Goal: Task Accomplishment & Management: Complete application form

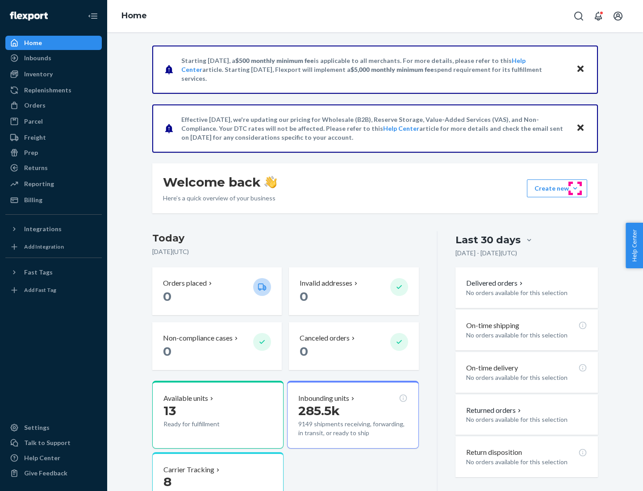
click at [575, 188] on button "Create new Create new inbound Create new order Create new product" at bounding box center [557, 188] width 60 height 18
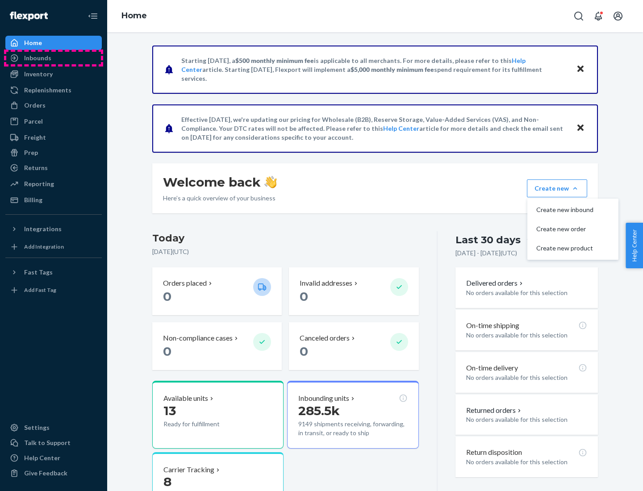
click at [54, 58] on div "Inbounds" at bounding box center [53, 58] width 95 height 13
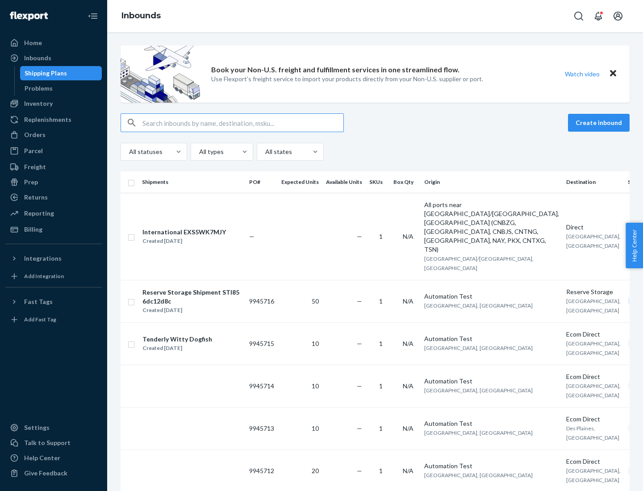
click at [600, 123] on button "Create inbound" at bounding box center [599, 123] width 62 height 18
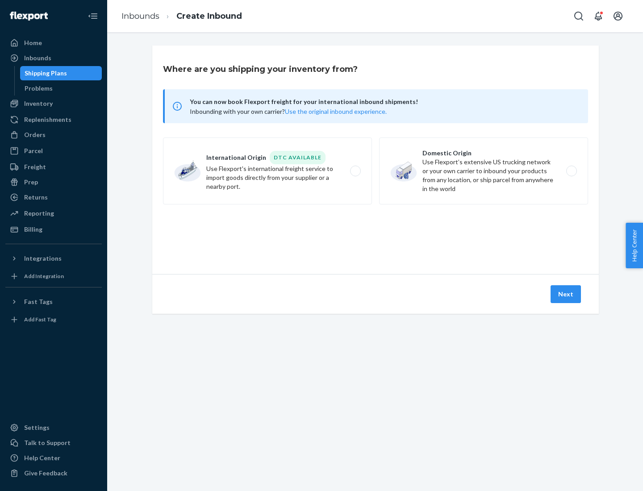
click at [484, 171] on label "Domestic Origin Use Flexport’s extensive US trucking network or your own carrie…" at bounding box center [483, 171] width 209 height 67
click at [571, 171] on input "Domestic Origin Use Flexport’s extensive US trucking network or your own carrie…" at bounding box center [574, 171] width 6 height 6
radio input "true"
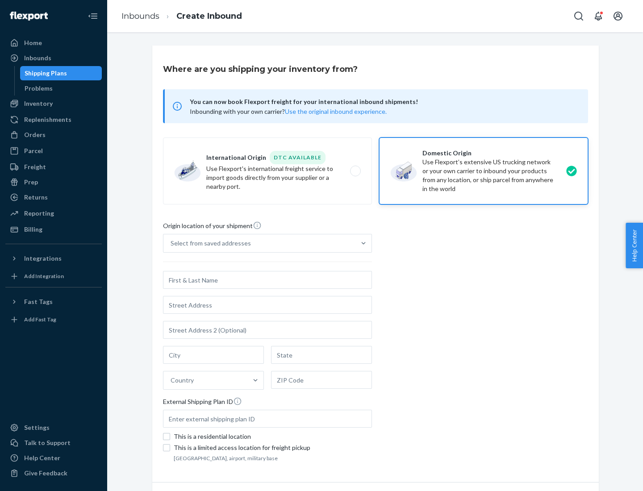
click at [208, 243] on div "Select from saved addresses" at bounding box center [211, 243] width 80 height 9
click at [171, 243] on input "Select from saved addresses" at bounding box center [171, 243] width 1 height 9
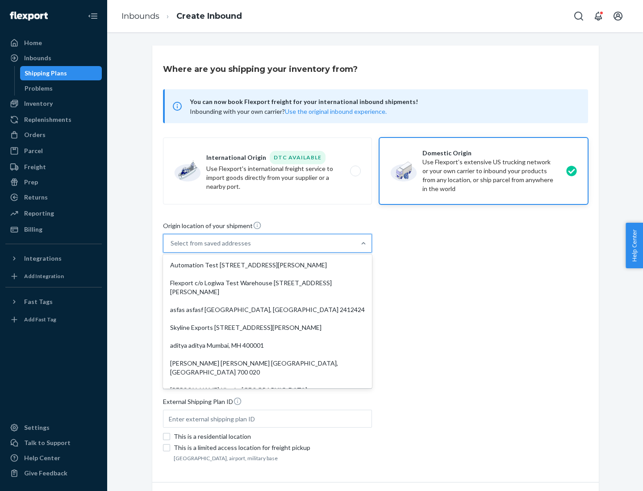
scroll to position [4, 0]
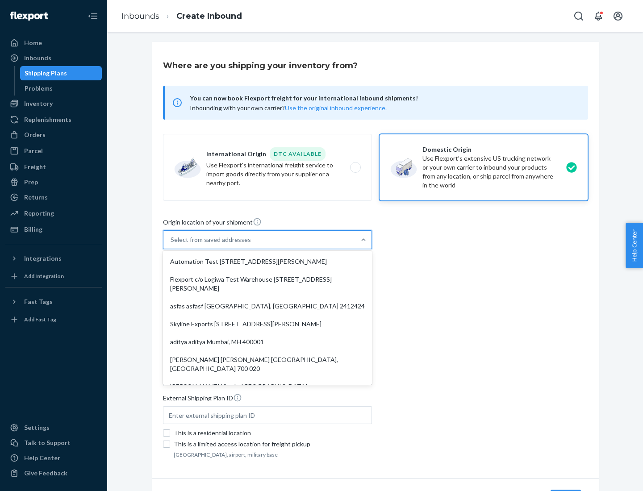
click at [267, 262] on div "Automation Test [STREET_ADDRESS][PERSON_NAME]" at bounding box center [267, 262] width 205 height 18
click at [171, 244] on input "option Automation Test [STREET_ADDRESS][PERSON_NAME]. 9 results available. Use …" at bounding box center [171, 239] width 1 height 9
type input "Automation Test"
type input "9th Floor"
type input "[GEOGRAPHIC_DATA]"
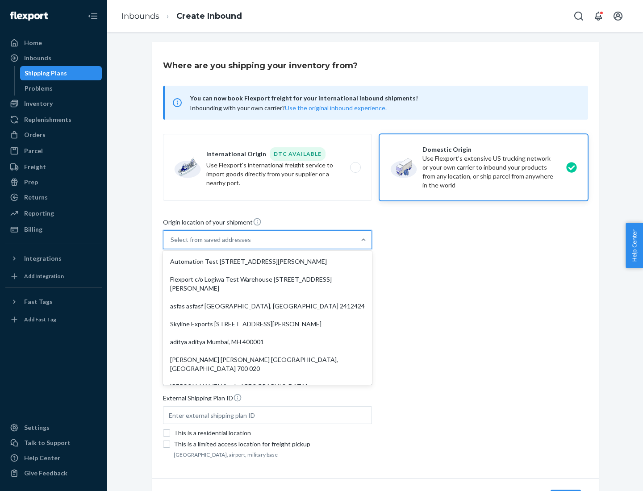
type input "CA"
type input "94104"
type input "[STREET_ADDRESS][PERSON_NAME]"
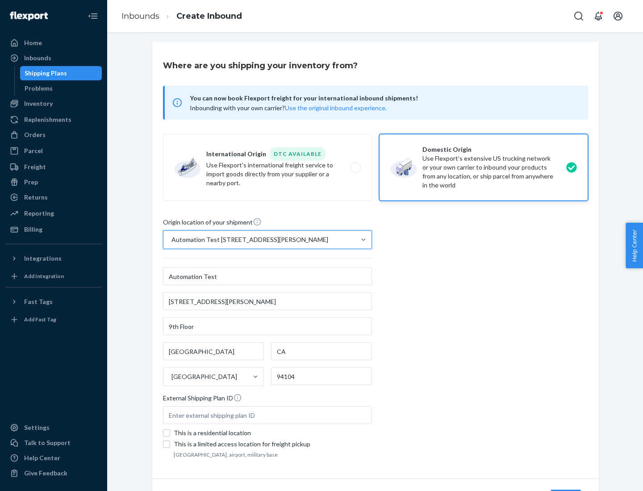
scroll to position [52, 0]
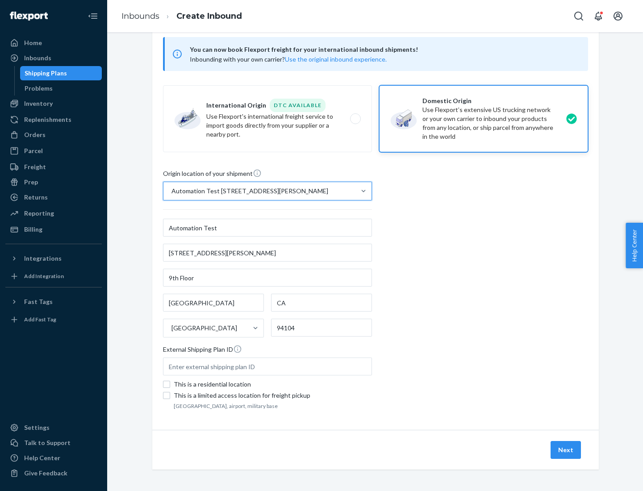
click at [566, 450] on button "Next" at bounding box center [565, 450] width 30 height 18
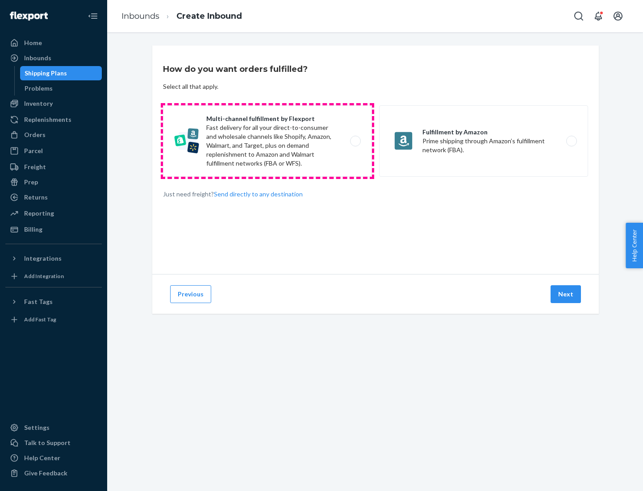
click at [267, 141] on label "Multi-channel fulfillment by Flexport Fast delivery for all your direct-to-cons…" at bounding box center [267, 140] width 209 height 71
click at [355, 141] on input "Multi-channel fulfillment by Flexport Fast delivery for all your direct-to-cons…" at bounding box center [358, 141] width 6 height 6
radio input "true"
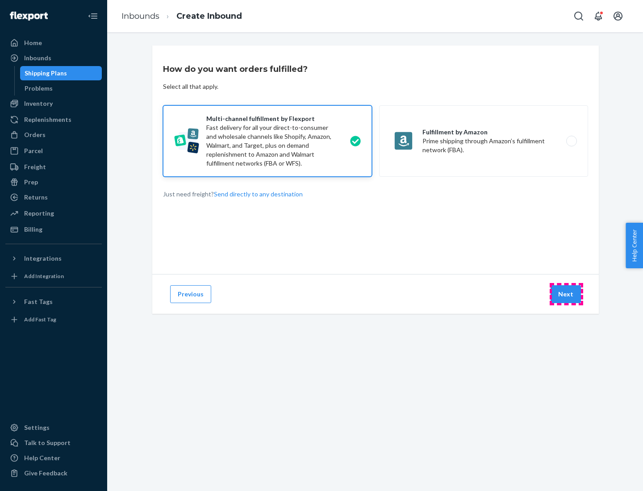
click at [566, 294] on button "Next" at bounding box center [565, 294] width 30 height 18
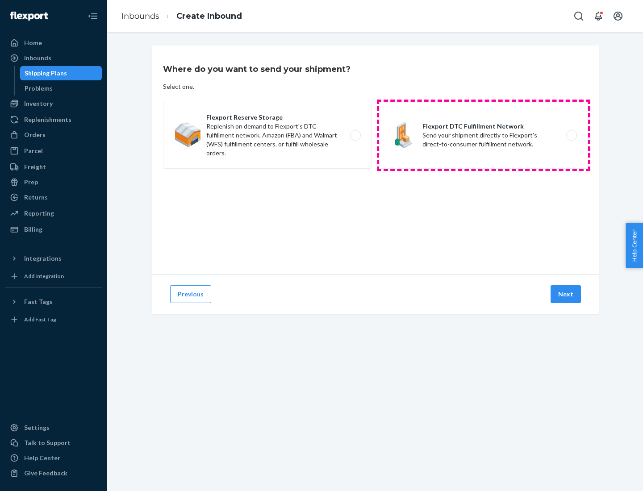
click at [484, 135] on label "Flexport DTC Fulfillment Network Send your shipment directly to Flexport's dire…" at bounding box center [483, 135] width 209 height 67
click at [571, 135] on input "Flexport DTC Fulfillment Network Send your shipment directly to Flexport's dire…" at bounding box center [574, 136] width 6 height 6
radio input "true"
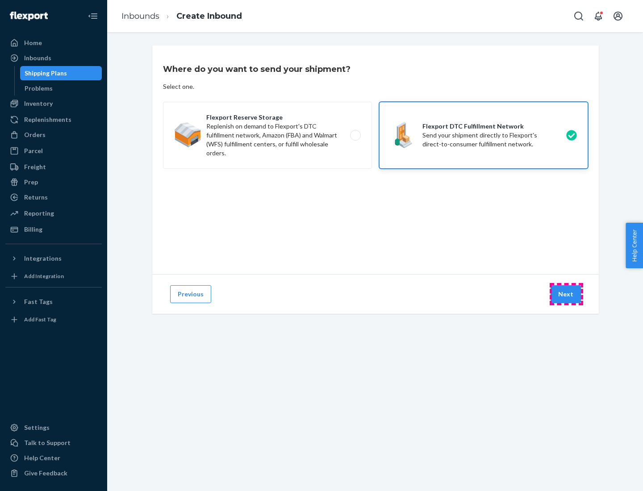
click at [566, 294] on button "Next" at bounding box center [565, 294] width 30 height 18
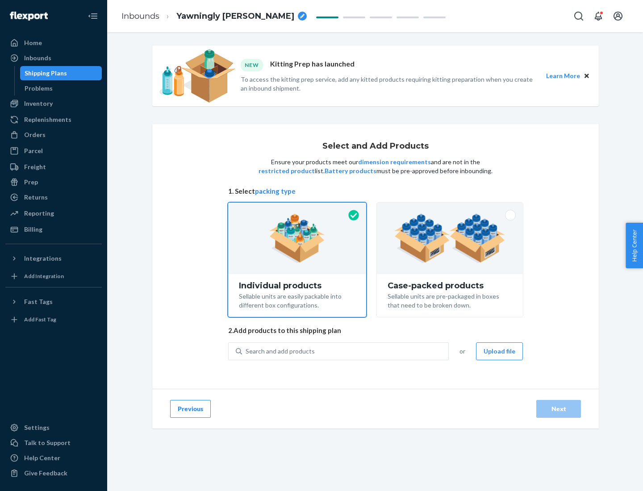
click at [450, 238] on img at bounding box center [449, 238] width 111 height 49
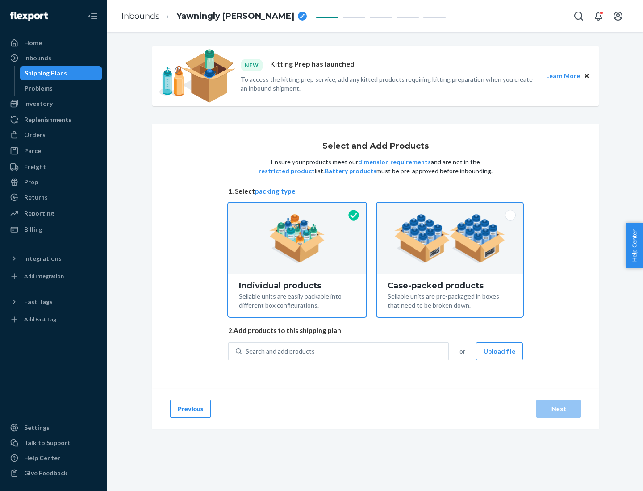
click at [450, 208] on input "Case-packed products Sellable units are pre-packaged in boxes that need to be b…" at bounding box center [450, 206] width 6 height 6
radio input "true"
radio input "false"
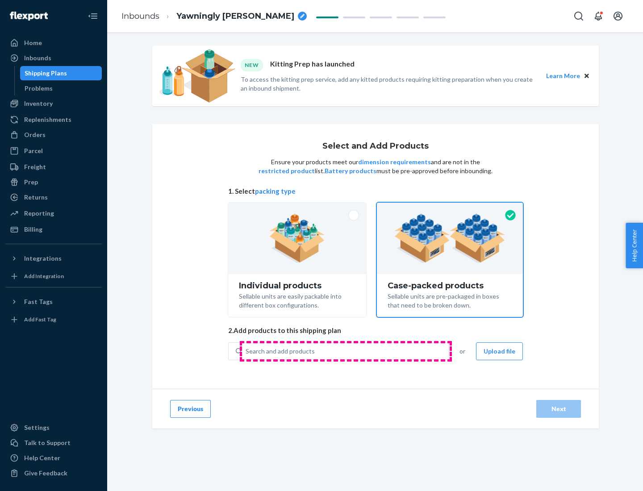
click at [346, 351] on div "Search and add products" at bounding box center [345, 351] width 206 height 16
click at [246, 351] on input "Search and add products" at bounding box center [246, 351] width 1 height 9
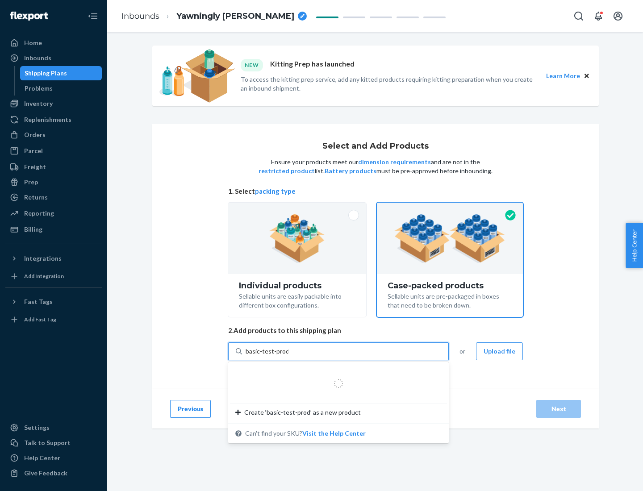
type input "basic-test-product-1"
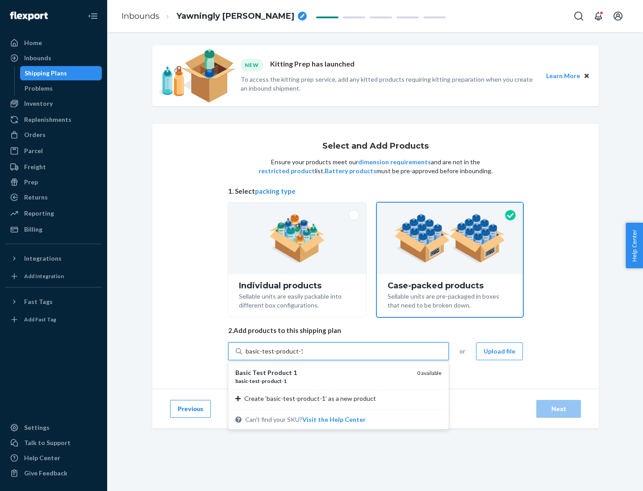
click at [323, 381] on div "basic - test - product - 1" at bounding box center [322, 381] width 175 height 8
click at [303, 356] on input "basic-test-product-1" at bounding box center [274, 351] width 57 height 9
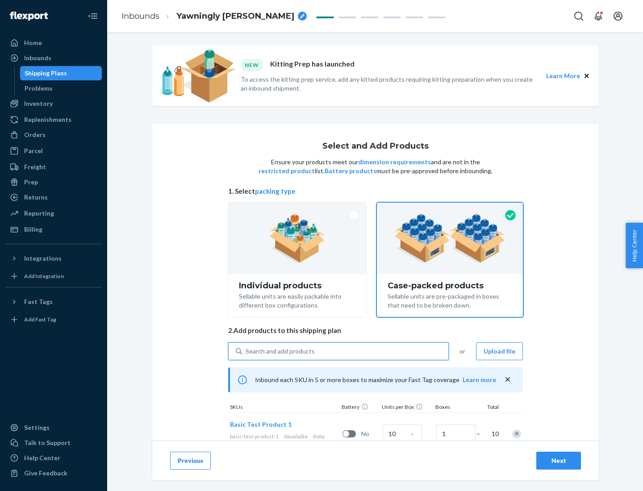
scroll to position [32, 0]
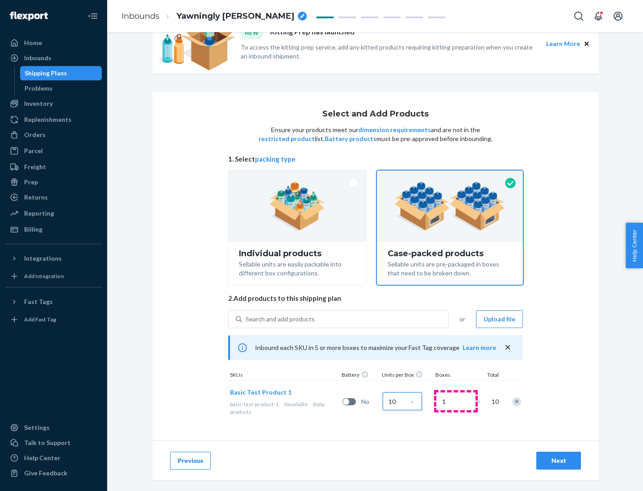
type input "10"
type input "7"
click at [559, 461] on div "Next" at bounding box center [558, 460] width 29 height 9
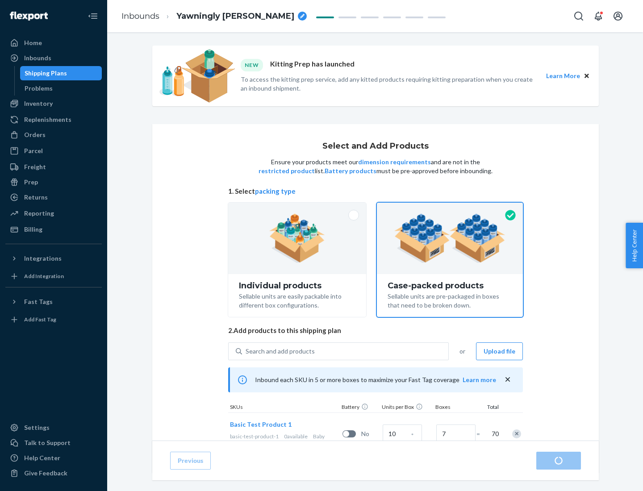
radio input "true"
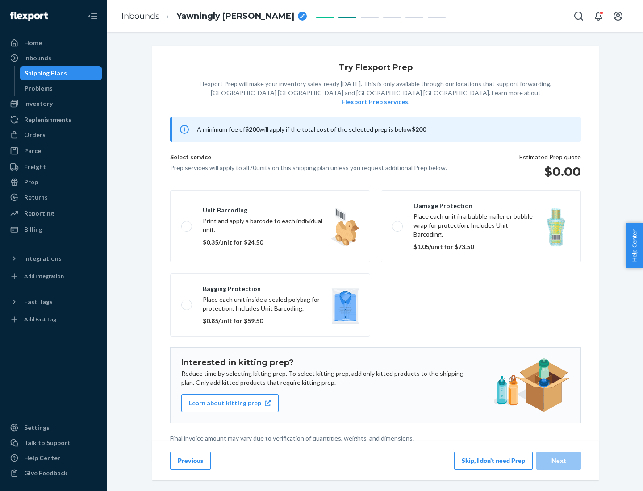
scroll to position [2, 0]
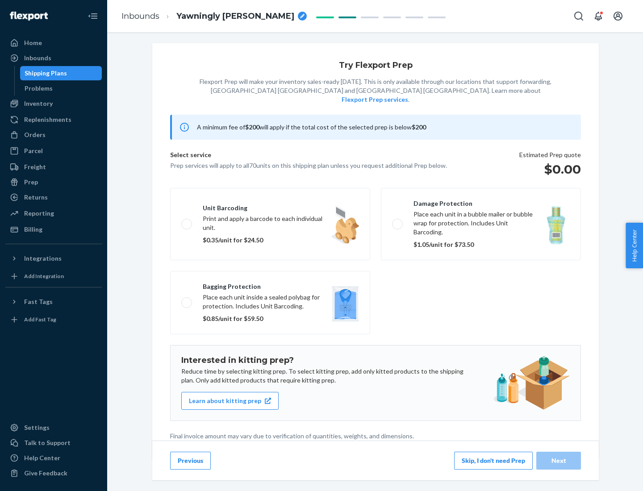
click at [270, 284] on label "Bagging protection Place each unit inside a sealed polybag for protection. Incl…" at bounding box center [270, 302] width 200 height 63
click at [187, 300] on input "Bagging protection Place each unit inside a sealed polybag for protection. Incl…" at bounding box center [184, 303] width 6 height 6
checkbox input "true"
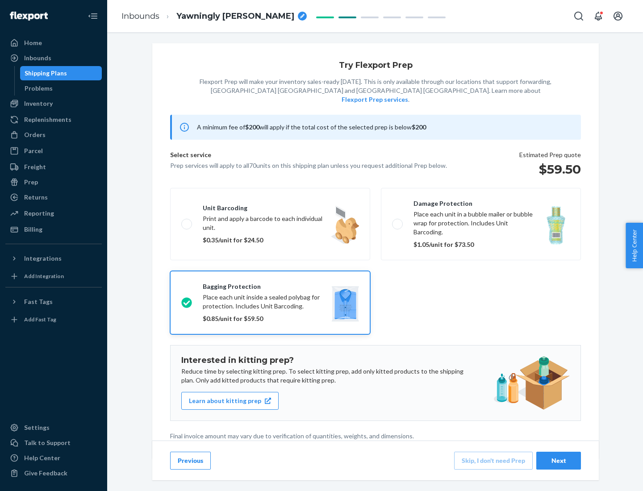
click at [559, 460] on div "Next" at bounding box center [558, 460] width 29 height 9
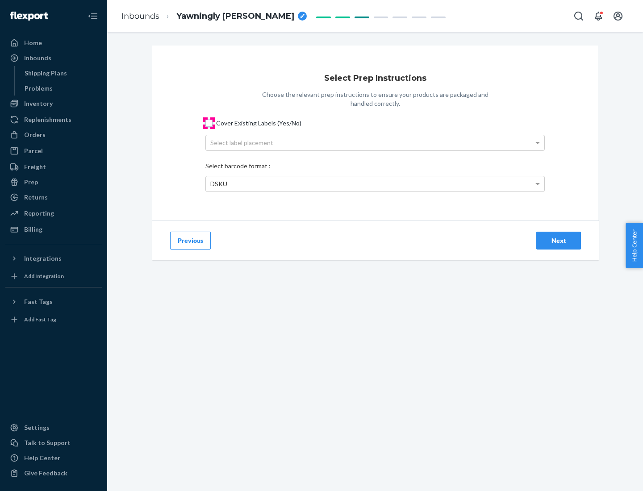
click at [209, 123] on input "Cover Existing Labels (Yes/No)" at bounding box center [208, 123] width 7 height 7
checkbox input "true"
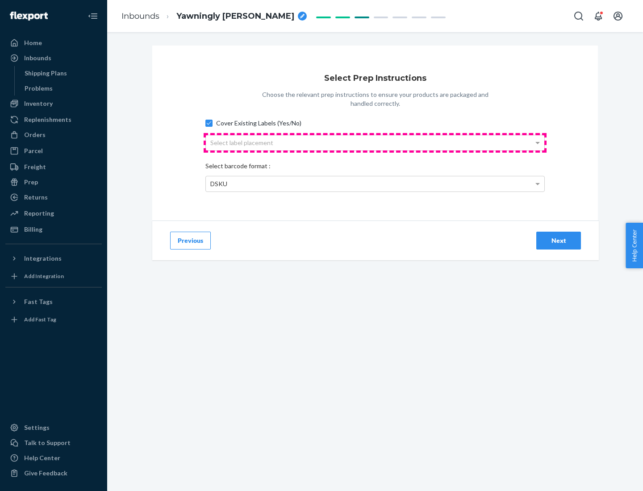
click at [375, 142] on div "Select label placement" at bounding box center [375, 142] width 338 height 15
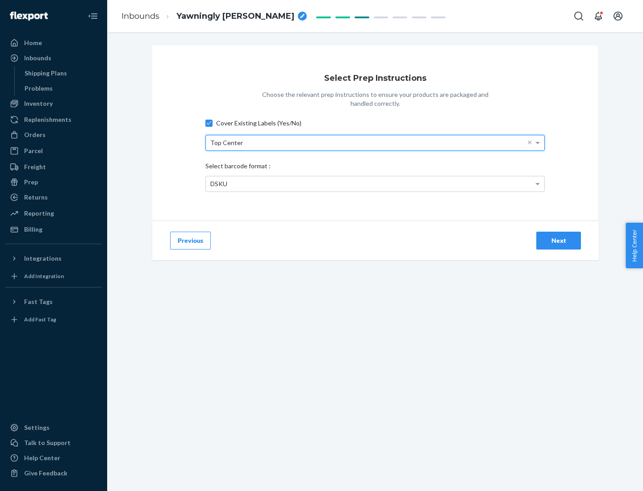
click at [375, 183] on div "DSKU" at bounding box center [375, 183] width 338 height 15
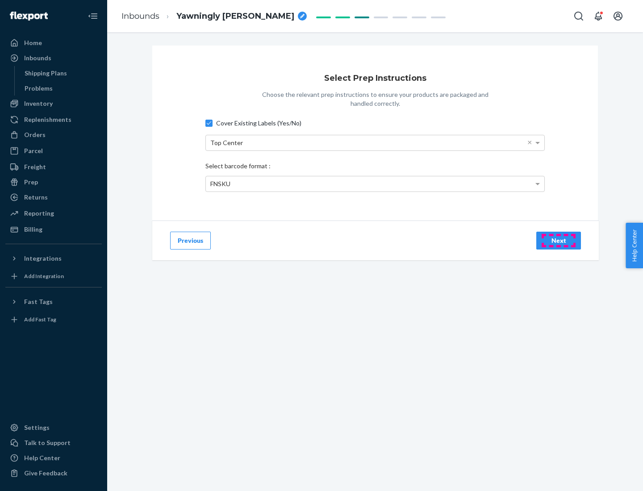
click at [559, 240] on div "Next" at bounding box center [558, 240] width 29 height 9
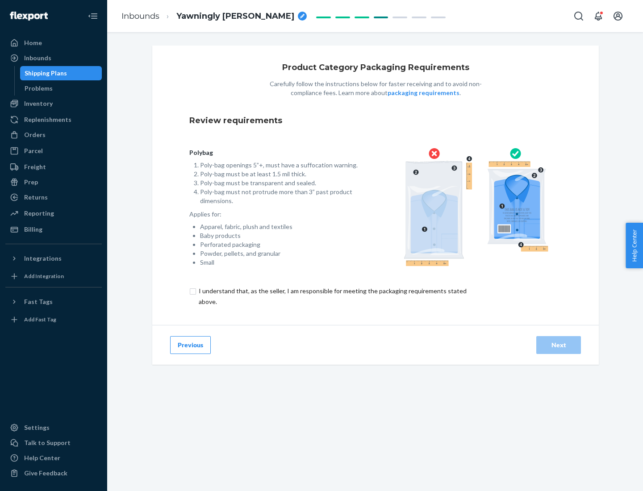
click at [332, 296] on input "checkbox" at bounding box center [337, 296] width 297 height 21
checkbox input "true"
click at [559, 345] on div "Next" at bounding box center [558, 345] width 29 height 9
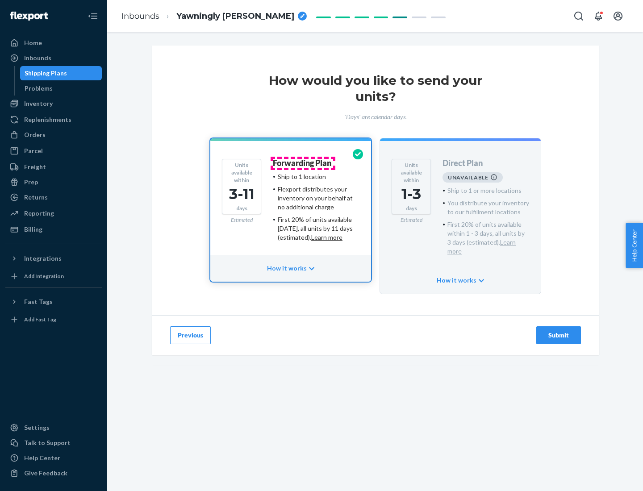
click at [303, 163] on h4 "Forwarding Plan" at bounding box center [302, 163] width 58 height 9
click at [559, 331] on div "Submit" at bounding box center [558, 335] width 29 height 9
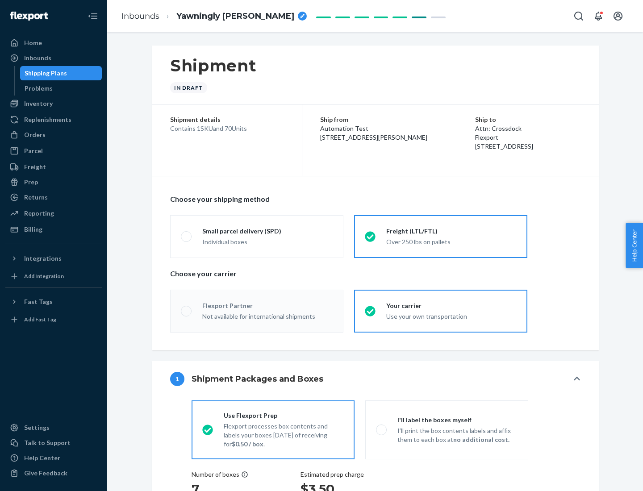
radio input "true"
radio input "false"
radio input "true"
radio input "false"
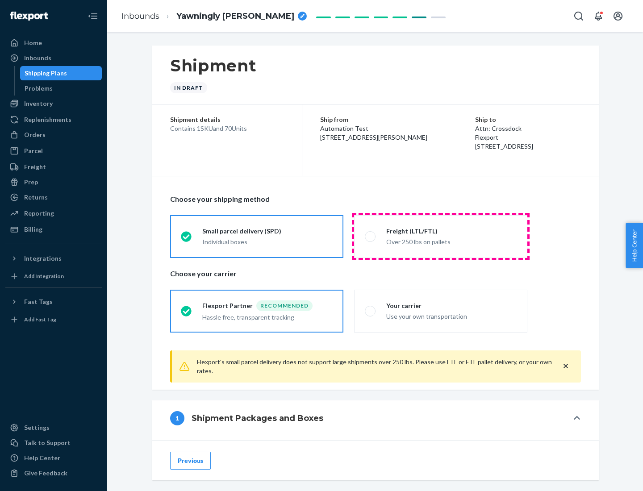
click at [441, 236] on div "Over 250 lbs on pallets" at bounding box center [451, 241] width 130 height 11
click at [371, 236] on input "Freight (LTL/FTL) Over 250 lbs on pallets" at bounding box center [368, 236] width 6 height 6
radio input "true"
radio input "false"
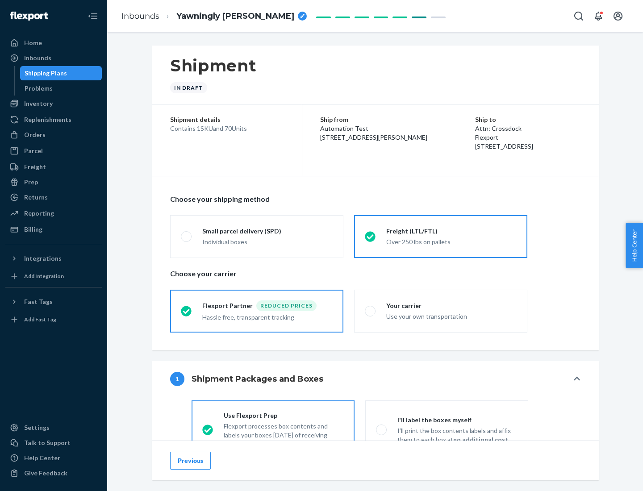
scroll to position [50, 0]
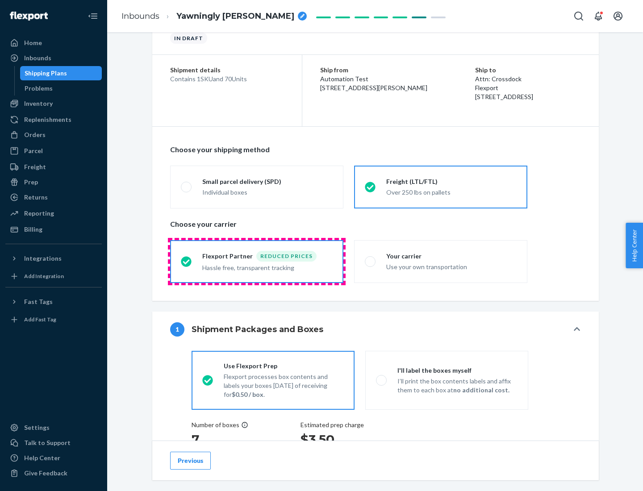
click at [257, 262] on div "Hassle free, transparent tracking" at bounding box center [267, 267] width 130 height 11
click at [187, 261] on input "Flexport Partner Reduced prices Hassle free, transparent tracking" at bounding box center [184, 262] width 6 height 6
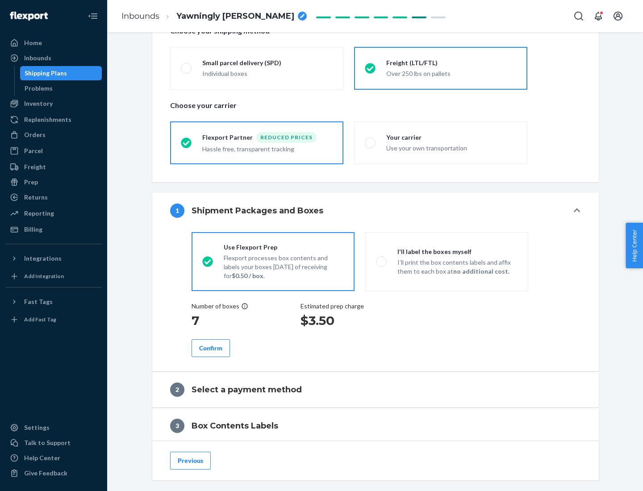
click at [446, 261] on p "I’ll print the box contents labels and affix them to each box at no additional …" at bounding box center [457, 267] width 120 height 18
click at [382, 261] on input "I'll label the boxes myself I’ll print the box contents labels and affix them t…" at bounding box center [379, 262] width 6 height 6
radio input "true"
radio input "false"
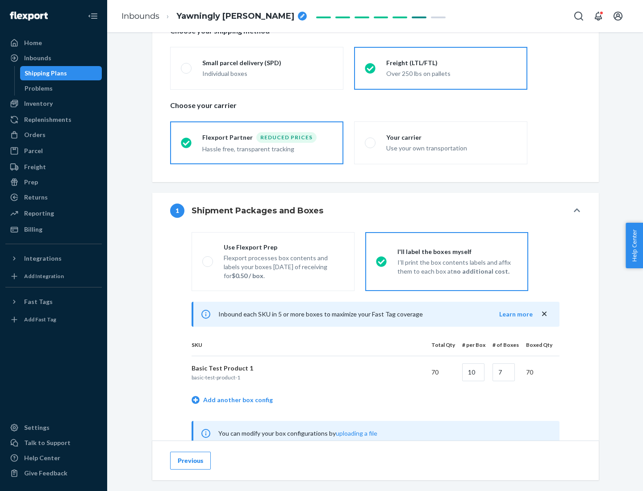
scroll to position [279, 0]
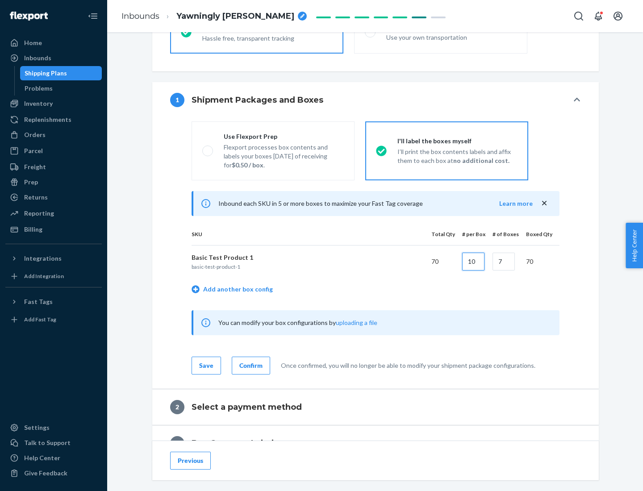
type input "10"
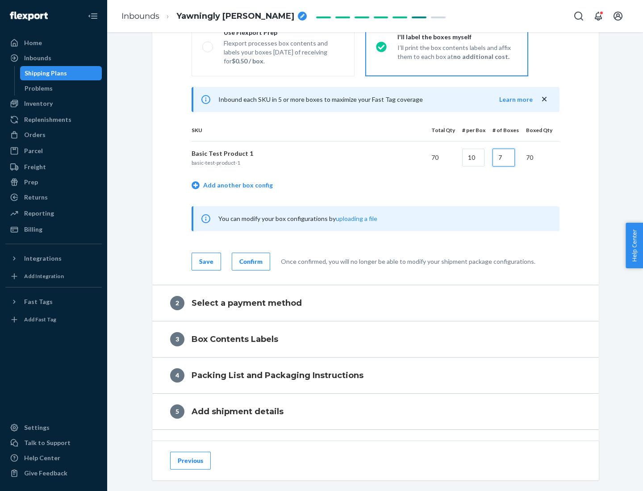
type input "7"
click at [250, 261] on div "Confirm" at bounding box center [250, 261] width 23 height 9
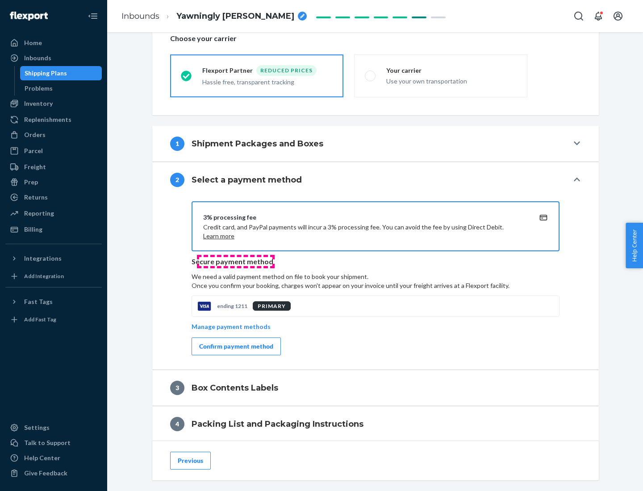
scroll to position [320, 0]
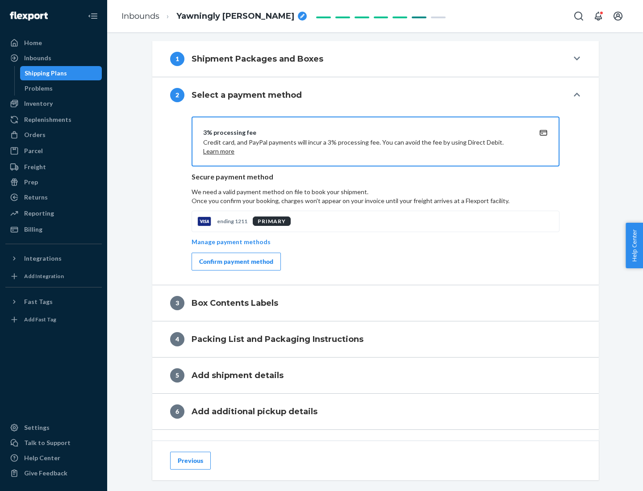
click at [235, 262] on div "Confirm payment method" at bounding box center [236, 261] width 74 height 9
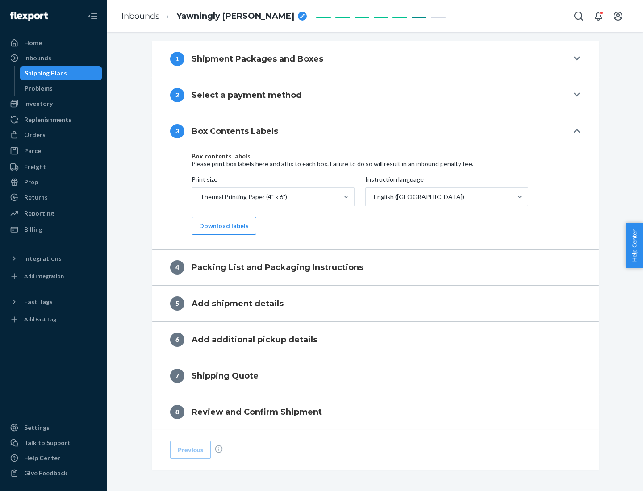
scroll to position [284, 0]
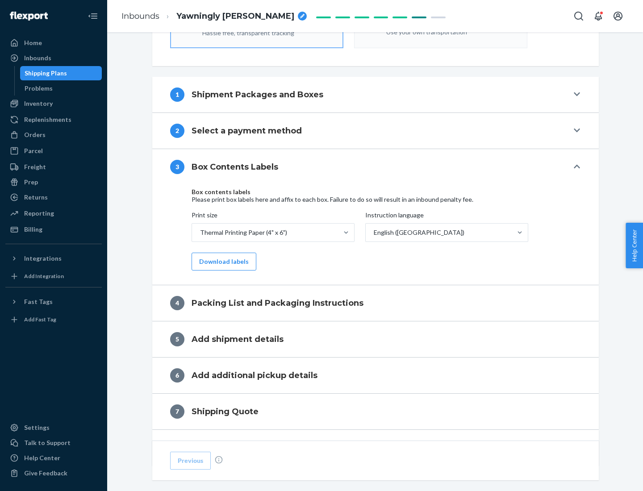
click at [222, 262] on button "Download labels" at bounding box center [224, 262] width 65 height 18
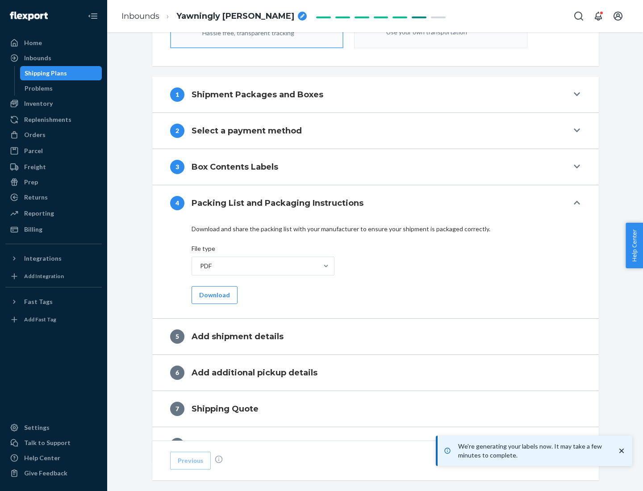
scroll to position [318, 0]
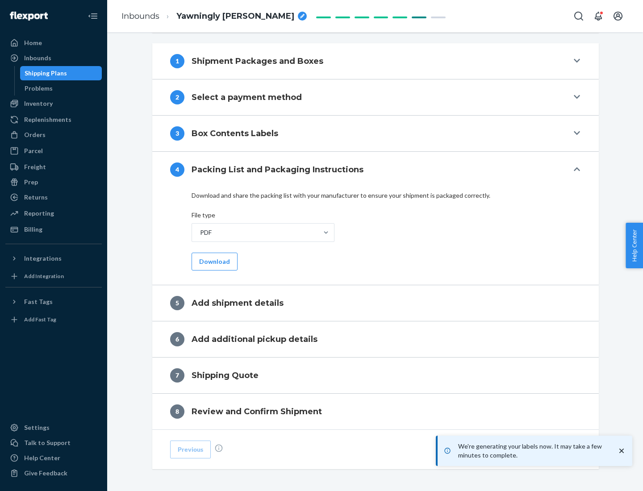
click at [213, 261] on button "Download" at bounding box center [215, 262] width 46 height 18
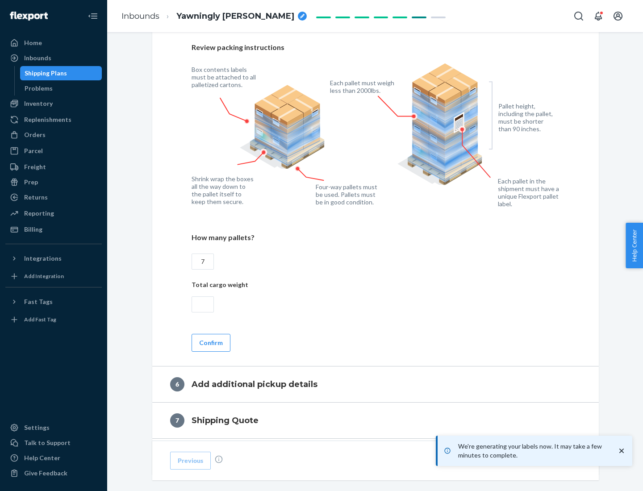
scroll to position [616, 0]
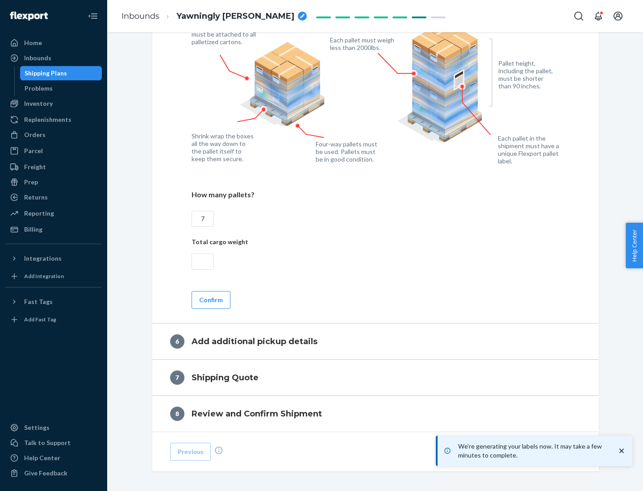
type input "7"
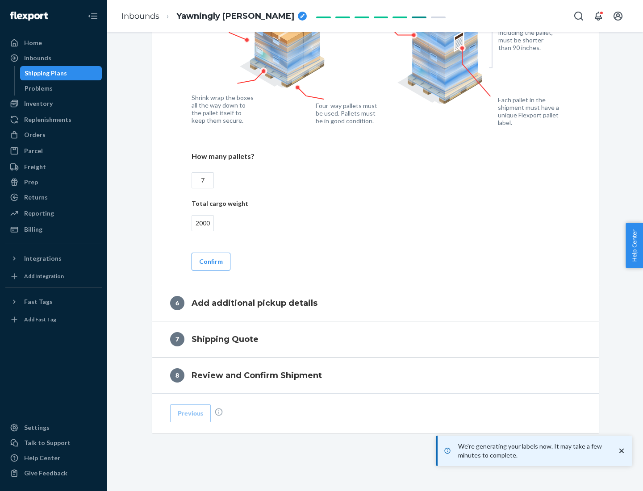
type input "2000"
click at [210, 261] on button "Confirm" at bounding box center [211, 262] width 39 height 18
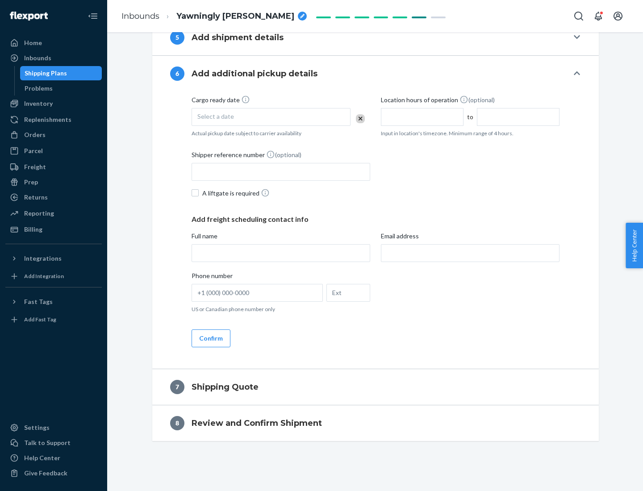
scroll to position [342, 0]
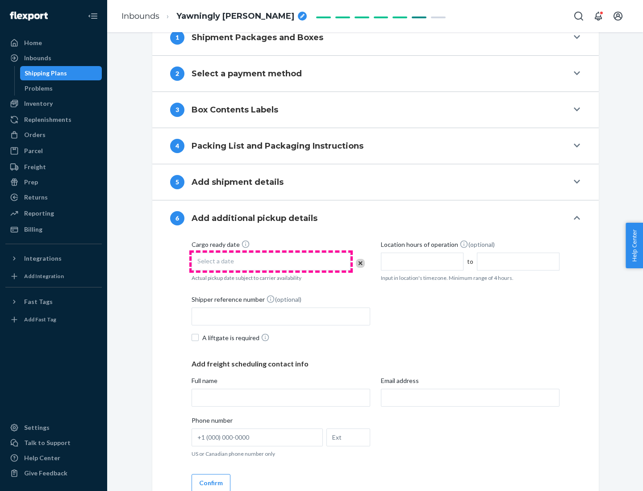
click at [271, 261] on div "Select a date" at bounding box center [271, 262] width 159 height 18
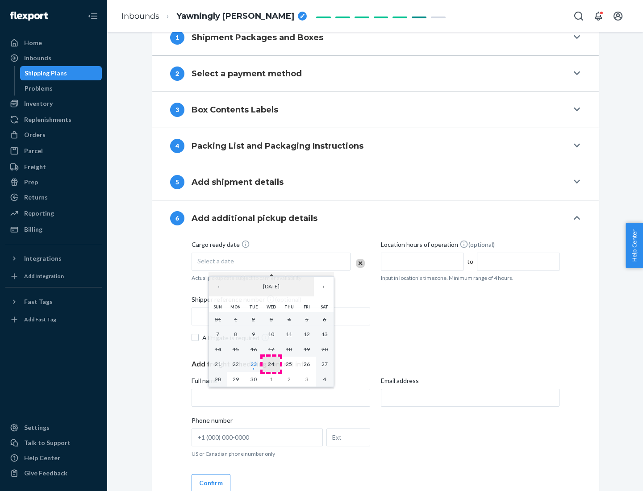
click at [271, 364] on abbr "24" at bounding box center [271, 364] width 6 height 7
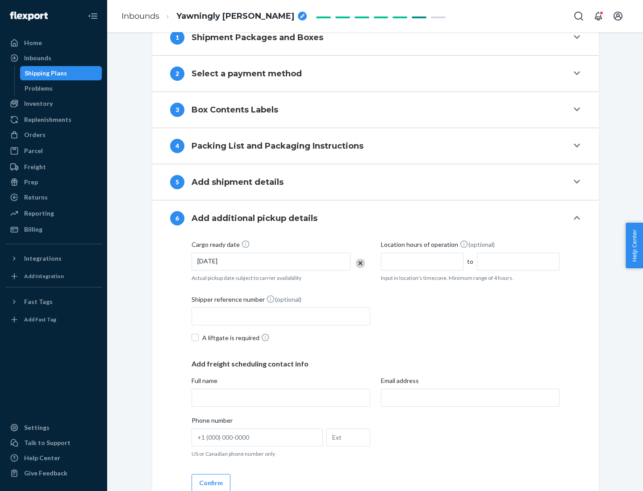
scroll to position [478, 0]
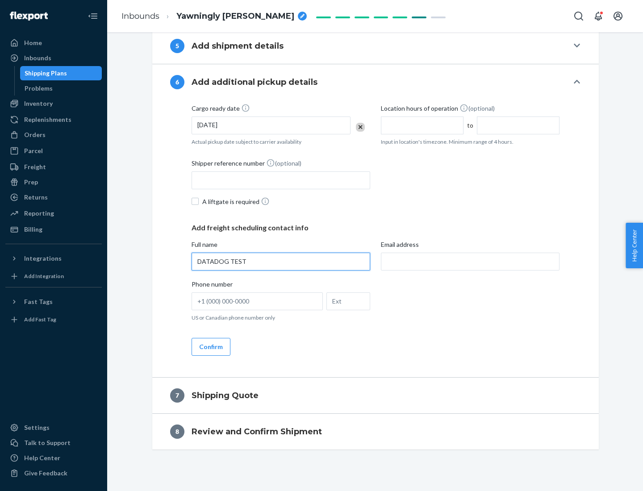
type input "DATADOG TEST"
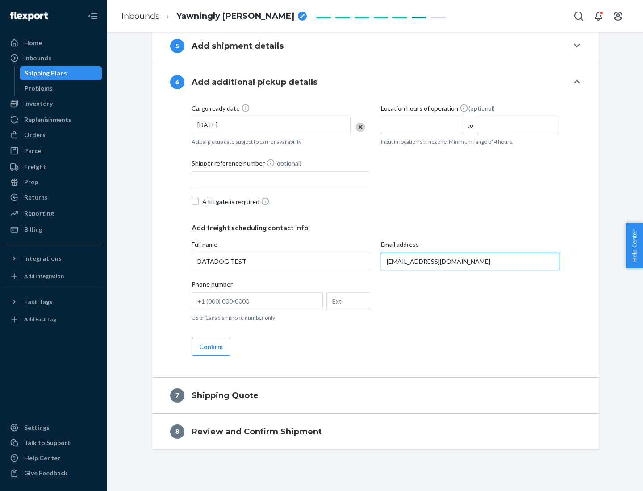
scroll to position [486, 0]
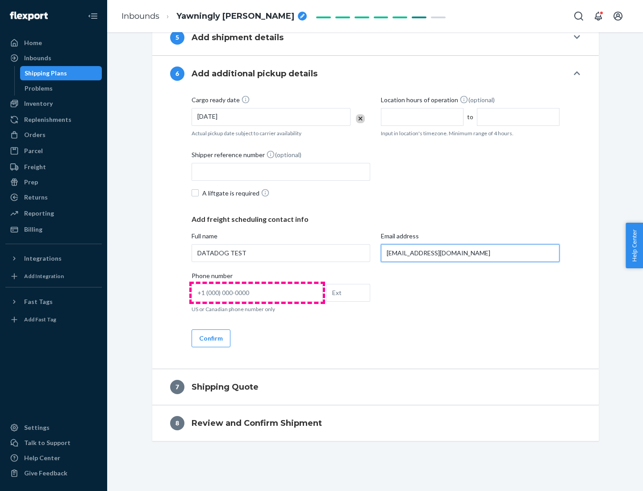
type input "[EMAIL_ADDRESS][DOMAIN_NAME]"
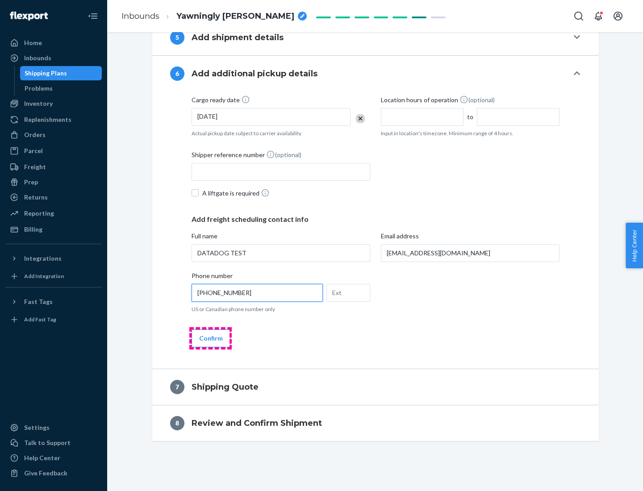
type input "[PHONE_NUMBER]"
click at [210, 338] on button "Confirm" at bounding box center [211, 338] width 39 height 18
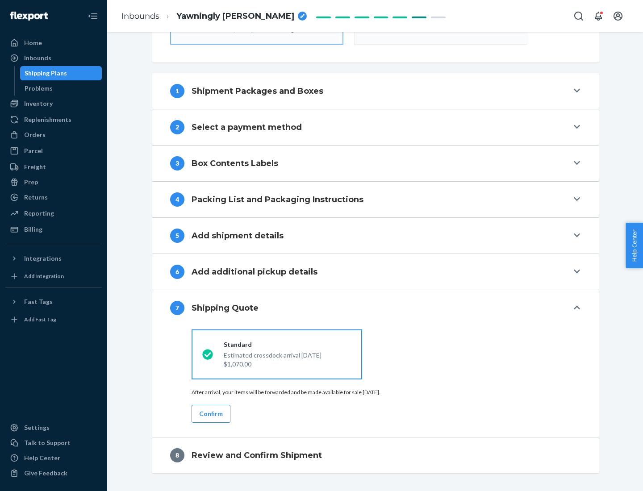
scroll to position [320, 0]
